Goal: Information Seeking & Learning: Learn about a topic

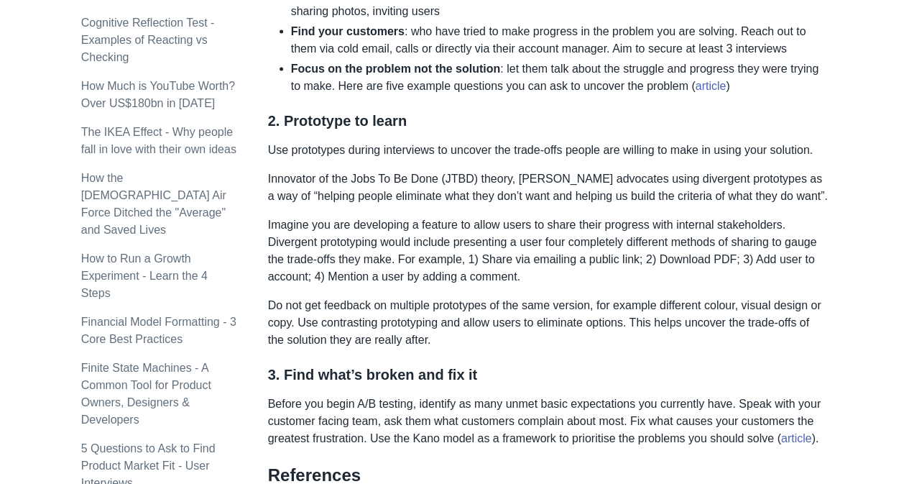
scroll to position [1425, 0]
click at [296, 231] on p "Imagine you are developing a feature to allow users to share their progress wit…" at bounding box center [548, 251] width 561 height 69
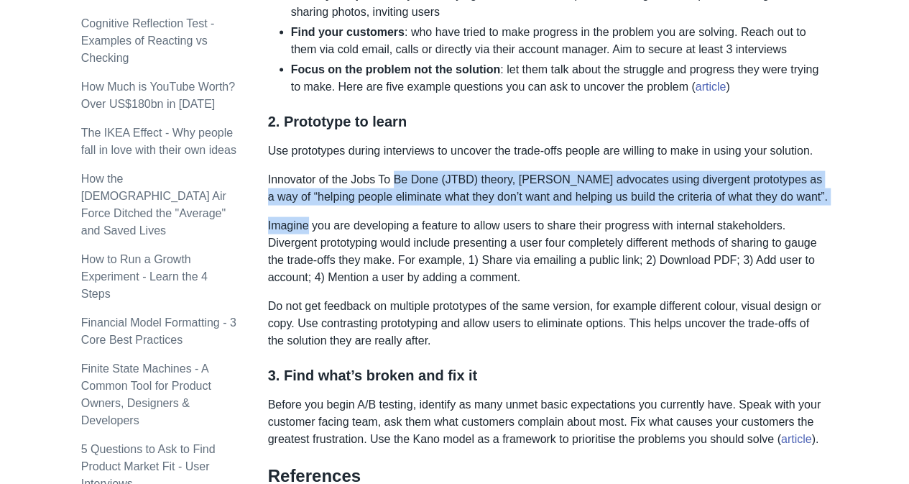
drag, startPoint x: 296, startPoint y: 231, endPoint x: 392, endPoint y: 182, distance: 108.0
click at [392, 182] on p "Innovator of the Jobs To Be Done (JTBD) theory, [PERSON_NAME] advocates using d…" at bounding box center [548, 188] width 561 height 34
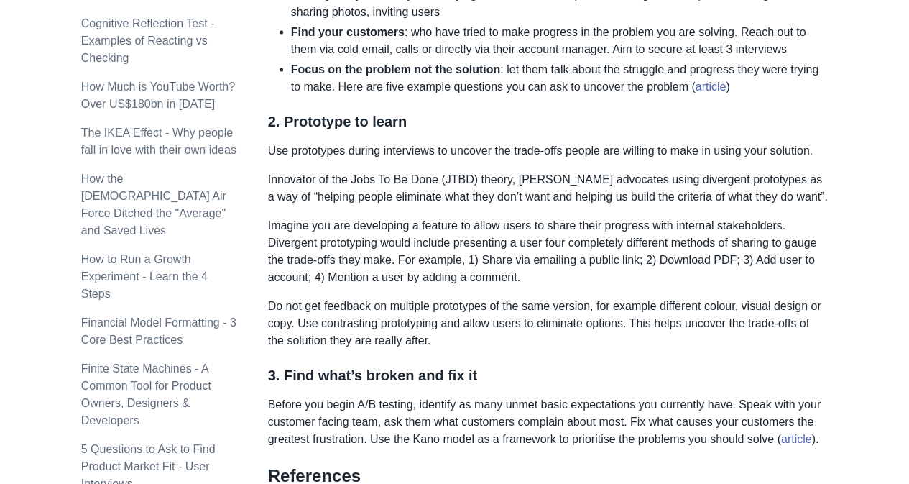
scroll to position [1454, 0]
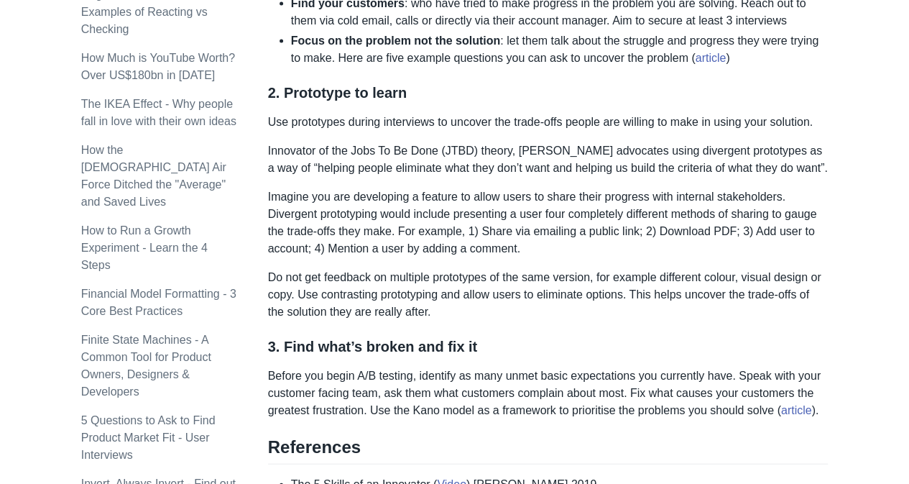
click at [536, 192] on p "Imagine you are developing a feature to allow users to share their progress wit…" at bounding box center [548, 222] width 561 height 69
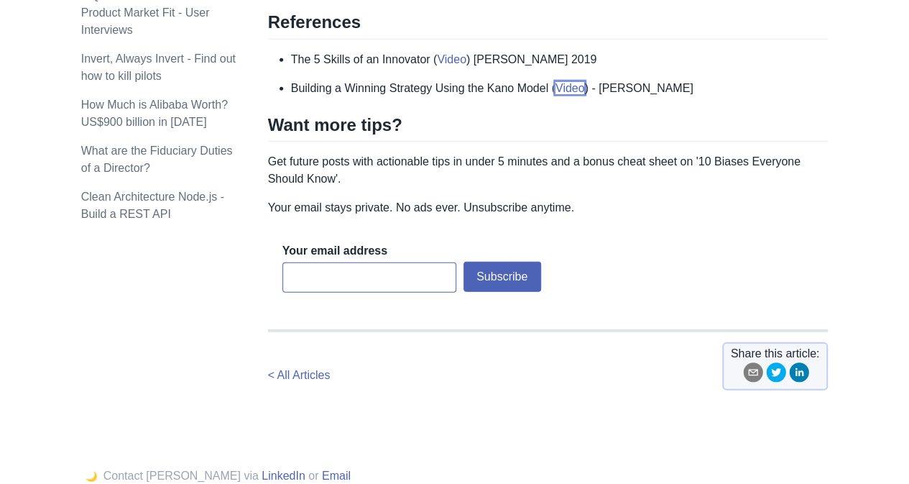
scroll to position [1862, 0]
